Goal: Information Seeking & Learning: Find specific fact

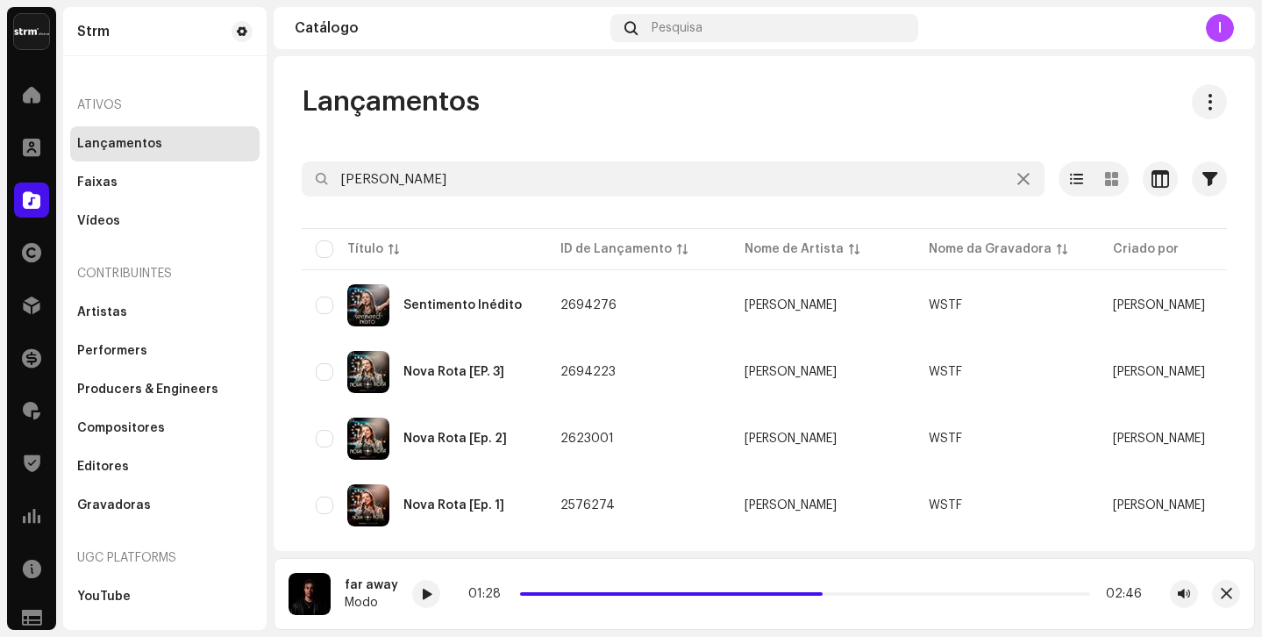
click at [93, 27] on div "Strm" at bounding box center [93, 32] width 32 height 14
click at [37, 98] on span at bounding box center [32, 95] width 18 height 14
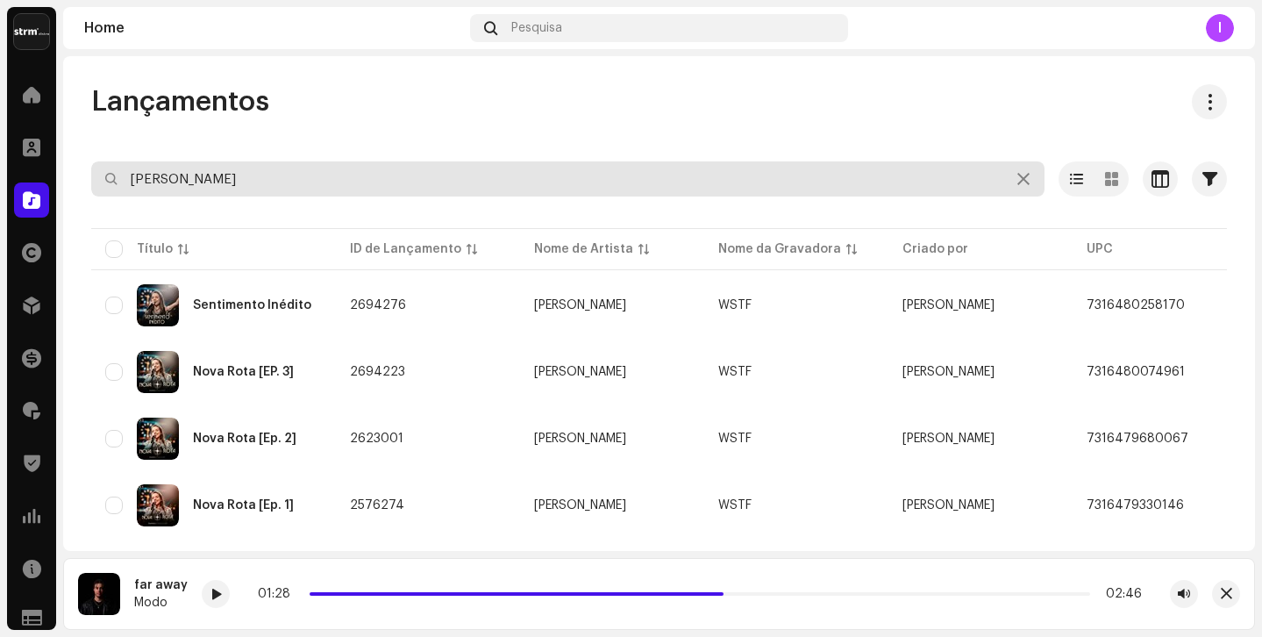
click at [215, 177] on input "[PERSON_NAME]" at bounding box center [567, 178] width 953 height 35
click at [215, 178] on input "[PERSON_NAME]" at bounding box center [567, 178] width 953 height 35
type input "[PERSON_NAME]"
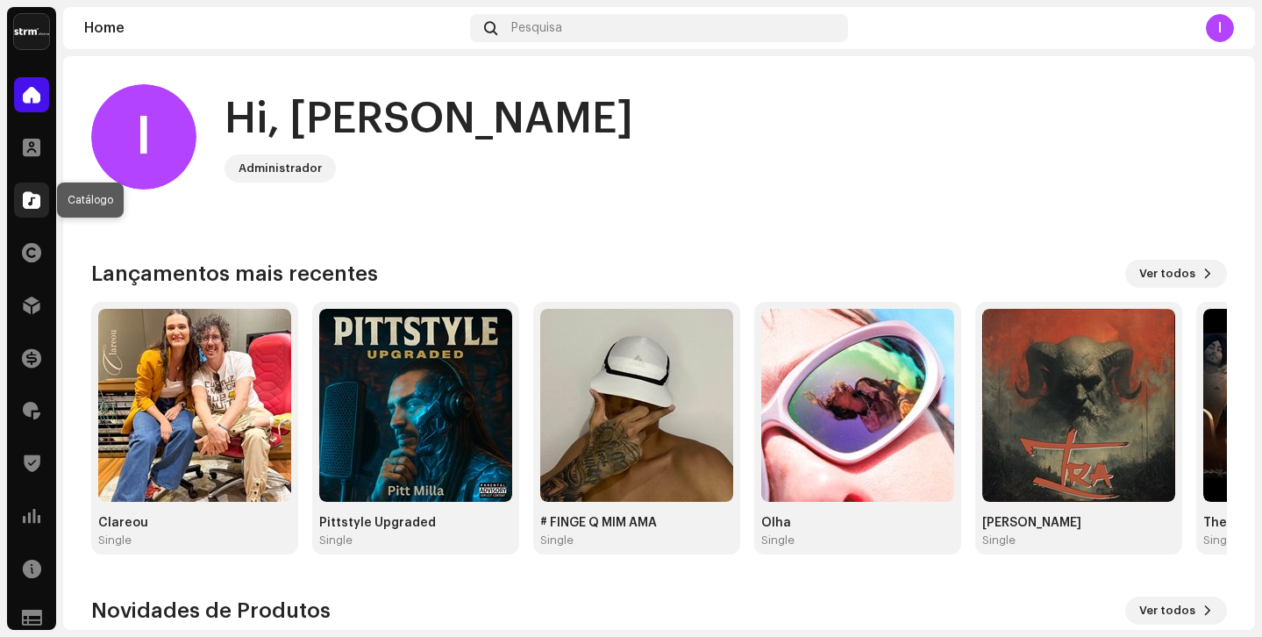
click at [32, 203] on span at bounding box center [32, 200] width 18 height 14
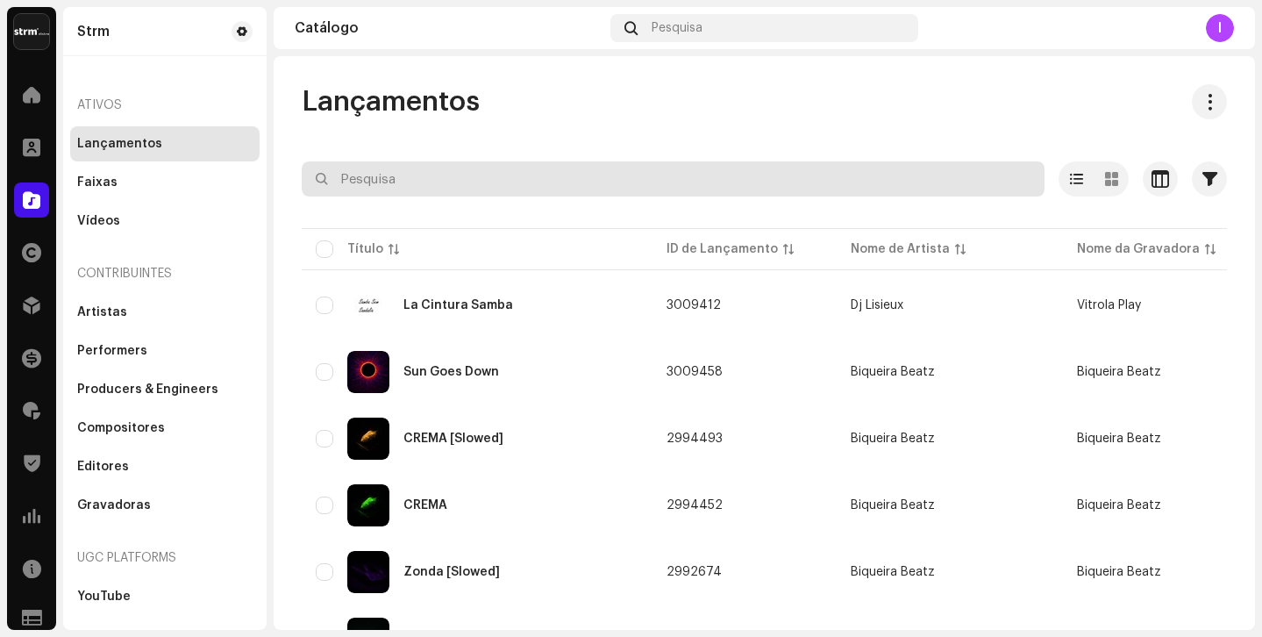
click at [420, 182] on input "text" at bounding box center [673, 178] width 743 height 35
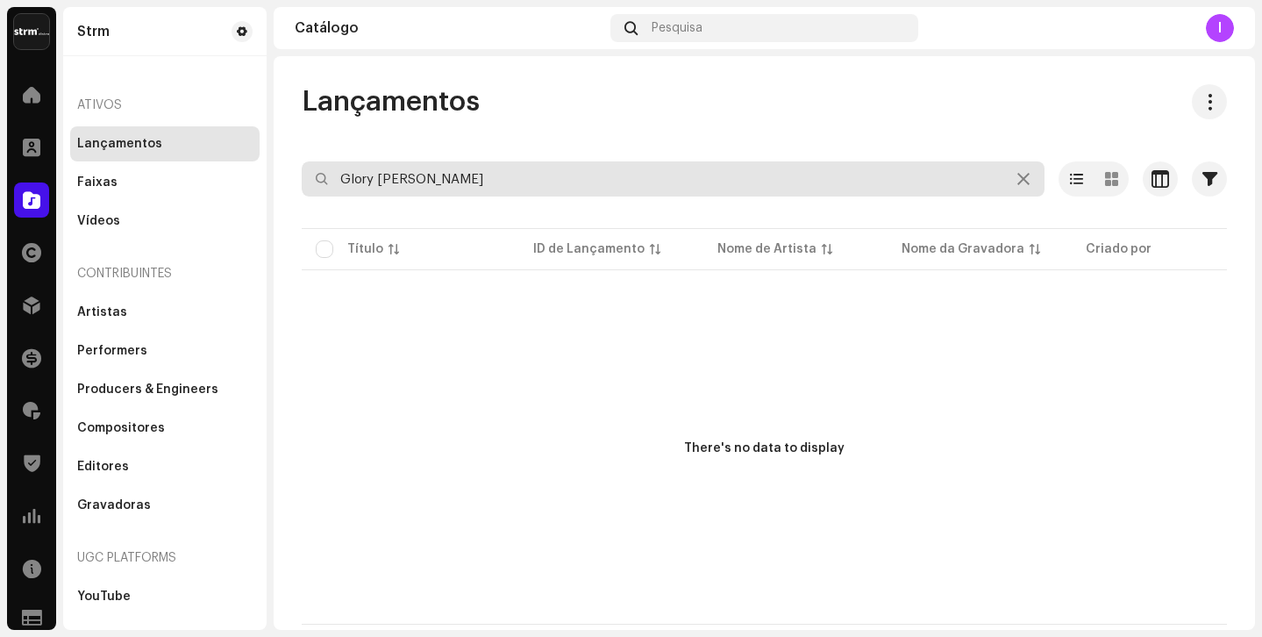
click at [405, 182] on input "Glory brodie" at bounding box center [673, 178] width 743 height 35
type input "[PERSON_NAME]"
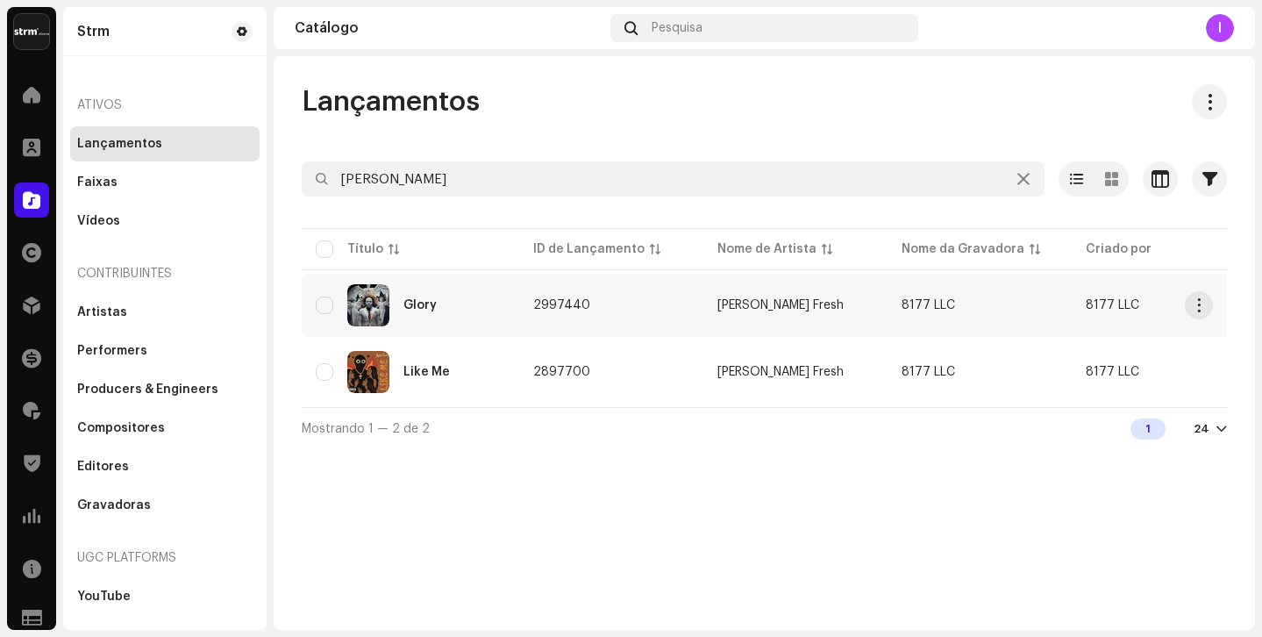
click at [480, 302] on div "Glory" at bounding box center [410, 305] width 189 height 42
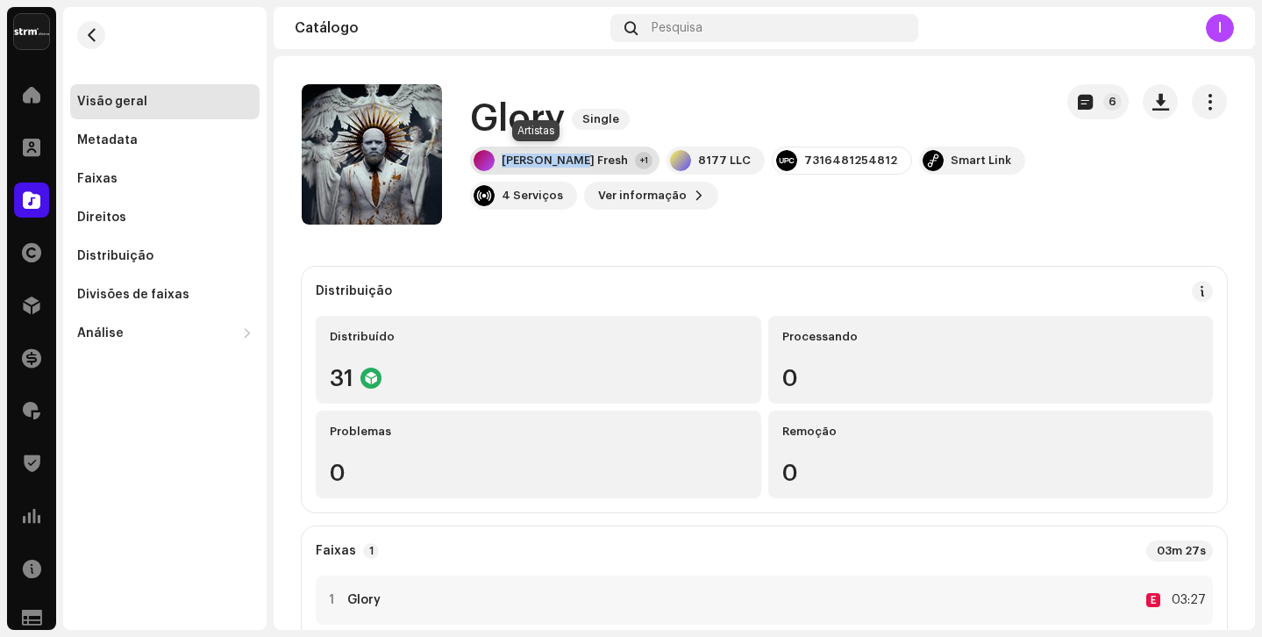
copy div "Brodie Fresh"
click at [508, 162] on div "Brodie Fresh" at bounding box center [564, 160] width 126 height 14
